Goal: Use online tool/utility: Utilize a website feature to perform a specific function

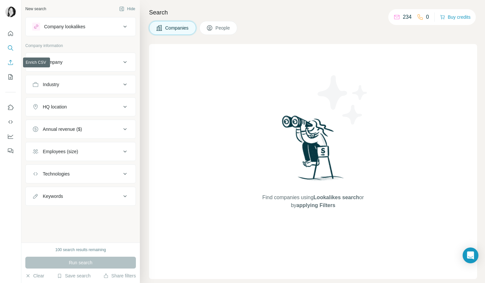
click at [11, 61] on icon "Enrich CSV" at bounding box center [10, 62] width 7 height 7
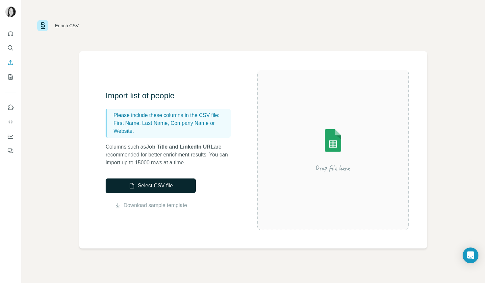
click at [156, 187] on button "Select CSV file" at bounding box center [151, 186] width 90 height 14
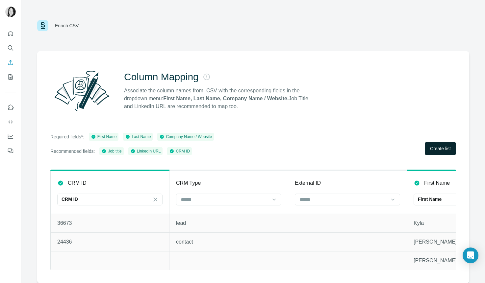
click at [438, 145] on button "Create list" at bounding box center [440, 148] width 31 height 13
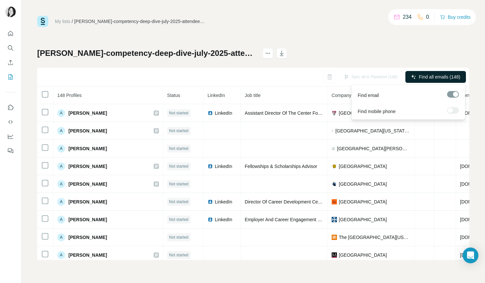
click at [447, 79] on span "Find all emails (148)" at bounding box center [439, 77] width 41 height 7
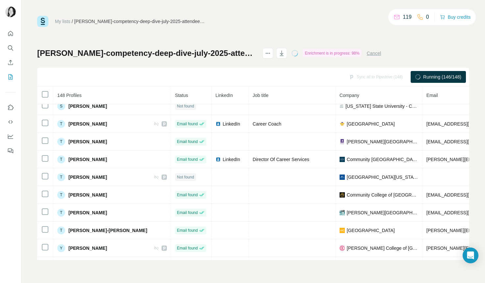
scroll to position [2473, 0]
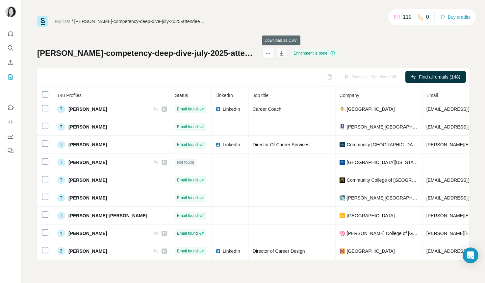
click at [282, 52] on icon "button" at bounding box center [281, 53] width 7 height 7
